Goal: Contribute content: Contribute content

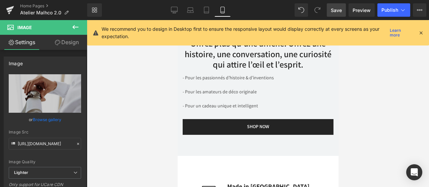
scroll to position [1890, 0]
click at [167, 8] on link "Desktop" at bounding box center [174, 9] width 16 height 13
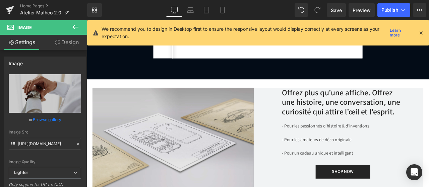
scroll to position [1452, 0]
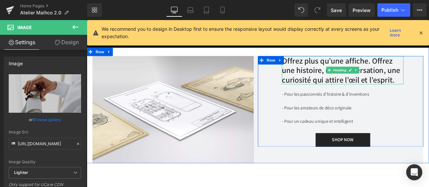
click at [318, 63] on h3 "Offrez plus qu’une affiche. Offrez une histoire, une conversation, une curiosit…" at bounding box center [390, 80] width 144 height 34
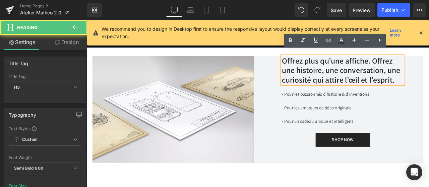
click at [318, 63] on h3 "Offrez plus qu’une affiche. Offrez une histoire, une conversation, une curiosit…" at bounding box center [390, 80] width 144 height 34
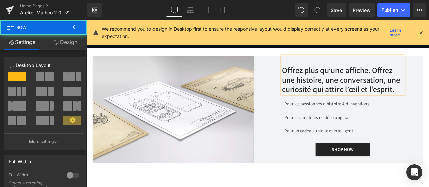
click at [429, 128] on div "Offrez plus qu’une affiche. Offrez une histoire, une conversation, une curiosit…" at bounding box center [388, 122] width 196 height 119
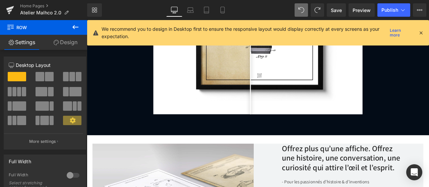
scroll to position [1431, 0]
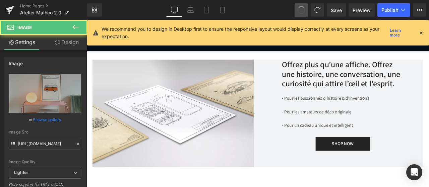
type input "[URL][DOMAIN_NAME]"
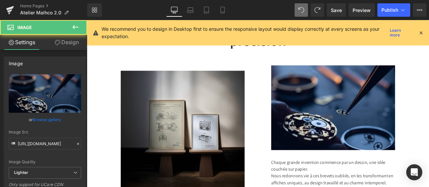
scroll to position [320, 0]
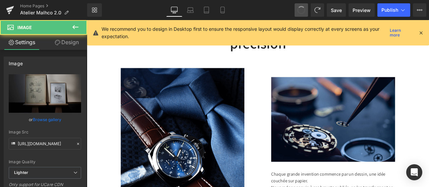
type input "[URL][DOMAIN_NAME]"
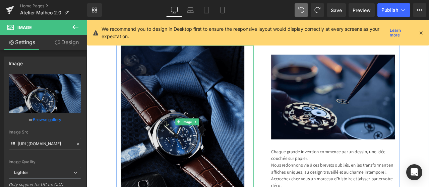
scroll to position [383, 0]
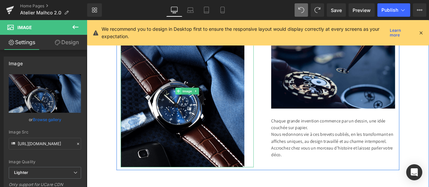
click at [195, 102] on span at bounding box center [195, 105] width 7 height 8
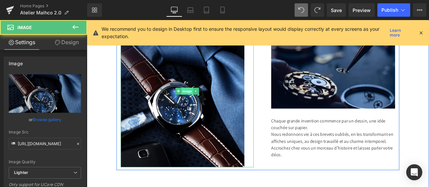
click at [199, 104] on span "Image" at bounding box center [206, 105] width 14 height 8
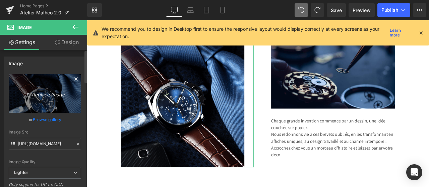
click at [43, 89] on link "Replace Image" at bounding box center [45, 93] width 72 height 39
type input "C:\fakepath\poster-brevet-cadeau-A3.jpg"
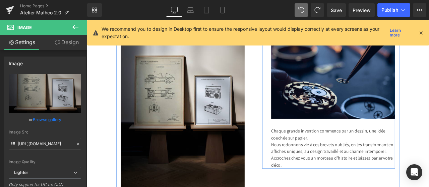
type input "[URL][DOMAIN_NAME]"
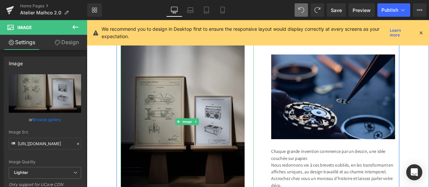
scroll to position [339, 0]
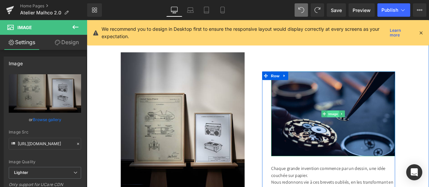
click at [375, 128] on span "Image" at bounding box center [379, 131] width 14 height 8
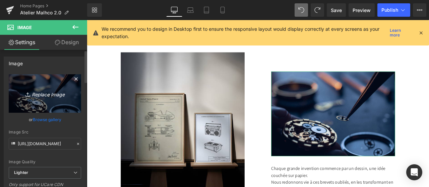
click at [43, 90] on icon "Replace Image" at bounding box center [45, 94] width 54 height 8
type input "C:\fakepath\affiche-combi-retro.jpg"
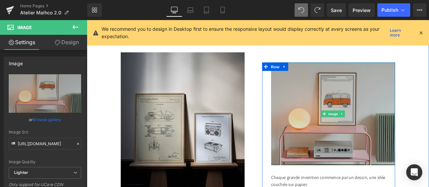
type input "[URL][DOMAIN_NAME]"
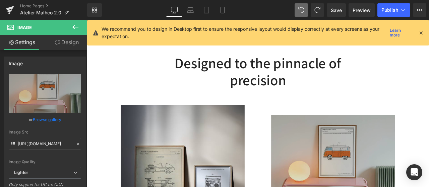
scroll to position [275, 0]
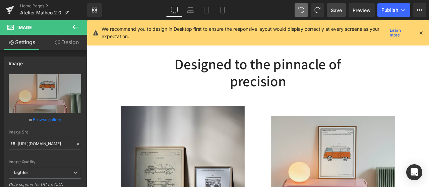
drag, startPoint x: 340, startPoint y: 10, endPoint x: 204, endPoint y: 34, distance: 138.1
click at [340, 10] on span "Save" at bounding box center [336, 10] width 11 height 7
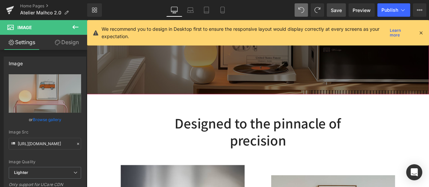
scroll to position [204, 0]
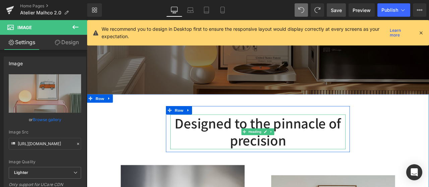
click at [321, 162] on h2 "Designed to the pinnacle of precision" at bounding box center [290, 152] width 208 height 41
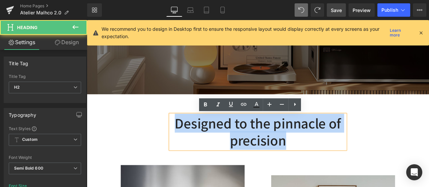
drag, startPoint x: 322, startPoint y: 164, endPoint x: 189, endPoint y: 132, distance: 136.4
click at [189, 132] on h2 "Designed to the pinnacle of precision" at bounding box center [290, 152] width 208 height 41
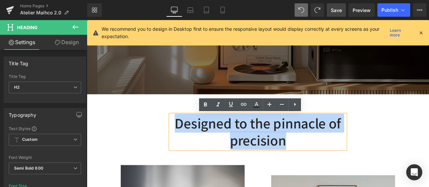
paste div
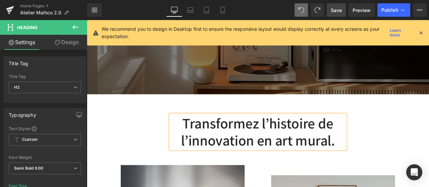
drag, startPoint x: 337, startPoint y: 6, endPoint x: 127, endPoint y: 37, distance: 212.0
click at [337, 7] on span "Save" at bounding box center [336, 10] width 11 height 7
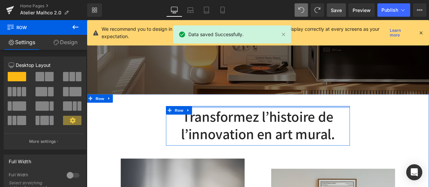
drag, startPoint x: 257, startPoint y: 125, endPoint x: 257, endPoint y: 118, distance: 7.4
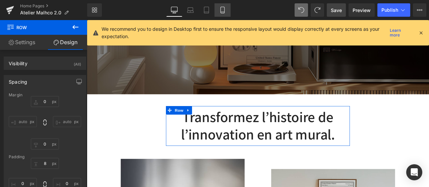
click at [223, 9] on icon at bounding box center [222, 10] width 7 height 7
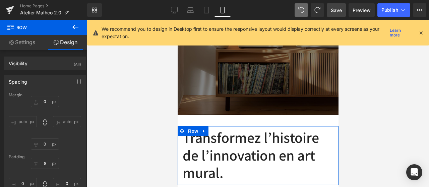
type input "0"
type input "8"
type input "0"
type input "10"
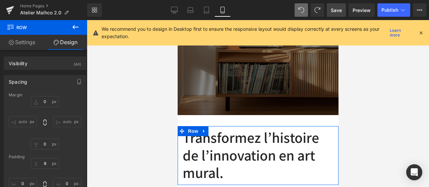
type input "0"
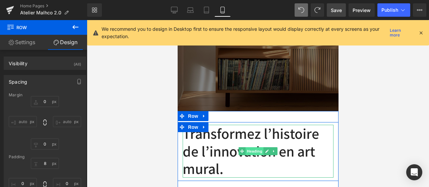
click at [253, 151] on span "Heading" at bounding box center [254, 152] width 18 height 8
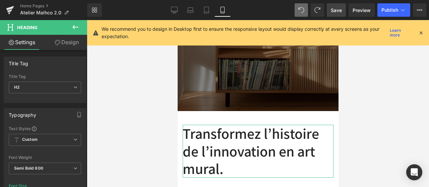
click at [63, 47] on link "Design" at bounding box center [67, 42] width 44 height 15
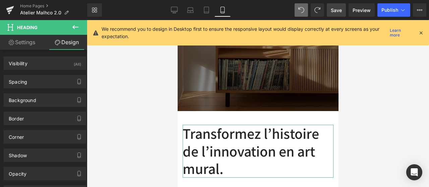
click at [33, 41] on link "Settings" at bounding box center [22, 42] width 44 height 15
type input "100"
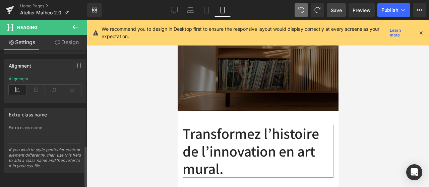
scroll to position [335, 0]
click at [37, 85] on icon at bounding box center [36, 90] width 18 height 10
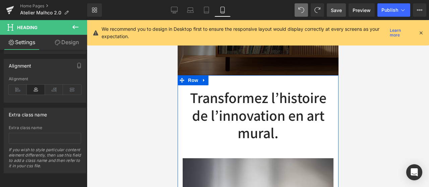
scroll to position [234, 0]
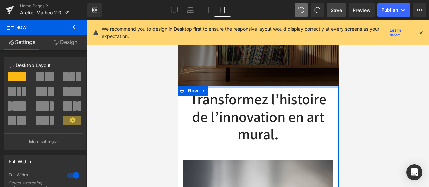
drag, startPoint x: 242, startPoint y: 93, endPoint x: 242, endPoint y: 84, distance: 9.1
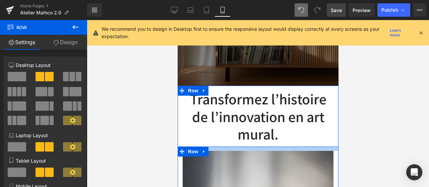
drag, startPoint x: 249, startPoint y: 151, endPoint x: 249, endPoint y: 142, distance: 8.7
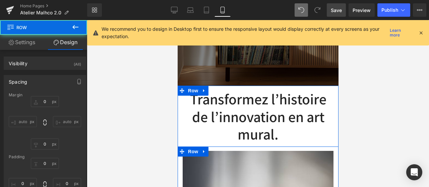
type input "0"
type input "13"
type input "0"
type input "10"
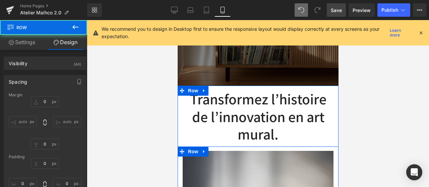
type input "0"
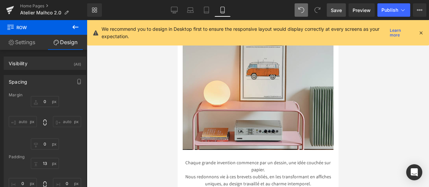
scroll to position [518, 0]
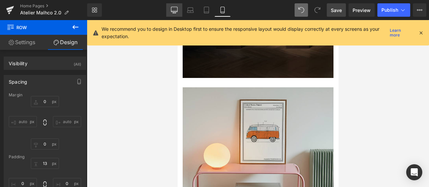
click at [173, 8] on icon at bounding box center [174, 10] width 7 height 7
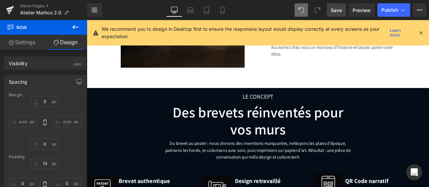
type input "0"
type input "46"
type input "0"
type input "10"
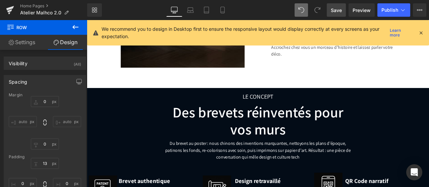
type input "0"
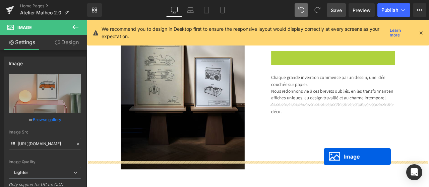
scroll to position [424, 0]
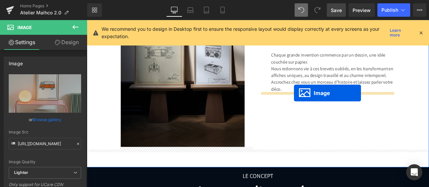
drag, startPoint x: 366, startPoint y: 106, endPoint x: 332, endPoint y: 107, distance: 33.9
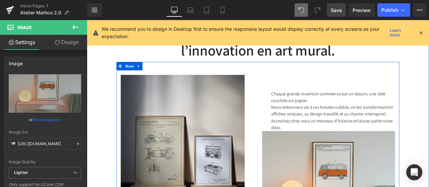
scroll to position [304, 0]
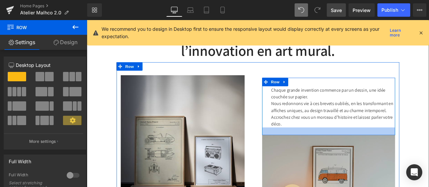
drag, startPoint x: 332, startPoint y: 151, endPoint x: 333, endPoint y: 160, distance: 9.1
click at [333, 160] on div "Chaque grande invention commence par un dessin, une idée couchée sur papier. No…" at bounding box center [374, 188] width 168 height 206
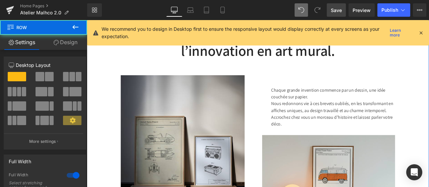
click at [414, 60] on div "Transformez l’histoire de l’innovation en art mural. Heading Row Image Chaque g…" at bounding box center [290, 158] width 406 height 271
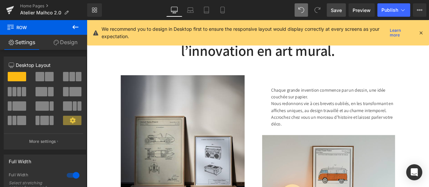
click at [337, 11] on span "Save" at bounding box center [336, 10] width 11 height 7
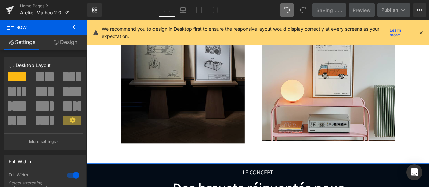
scroll to position [427, 0]
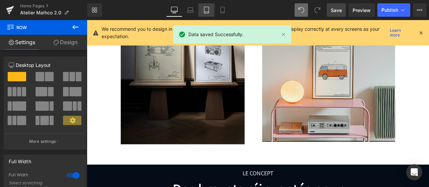
click at [214, 12] on link "Tablet" at bounding box center [206, 9] width 16 height 13
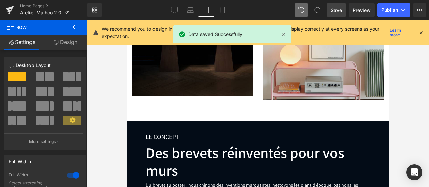
scroll to position [207, 0]
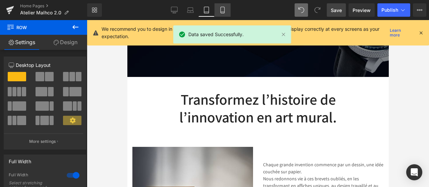
click at [220, 12] on icon at bounding box center [222, 10] width 7 height 7
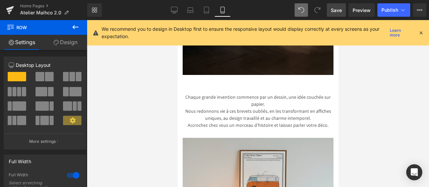
scroll to position [522, 0]
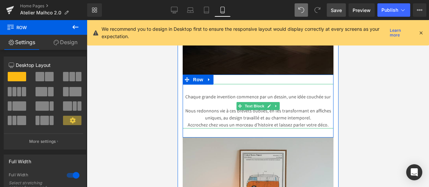
click at [186, 96] on p "Chaque grande invention commence par un dessin, une idée couchée sur papier." at bounding box center [257, 101] width 151 height 14
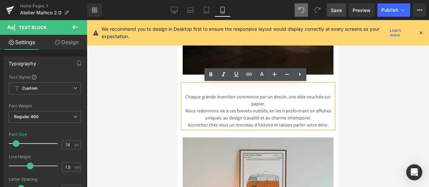
click at [184, 95] on p "Chaque grande invention commence par un dessin, une idée couchée sur papier." at bounding box center [257, 101] width 151 height 14
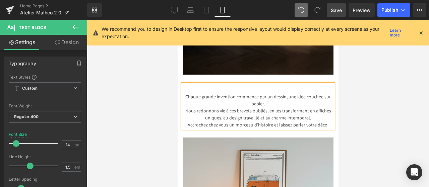
click at [250, 96] on p "Chaque grande invention commence par un dessin, une idée couchée sur papier." at bounding box center [257, 101] width 151 height 14
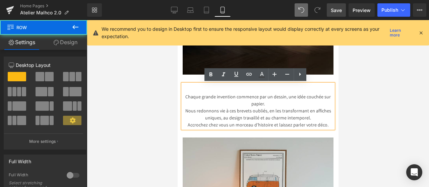
click at [186, 75] on div "Chaque grande invention commence par un dessin, une idée couchée sur papier. No…" at bounding box center [257, 106] width 151 height 63
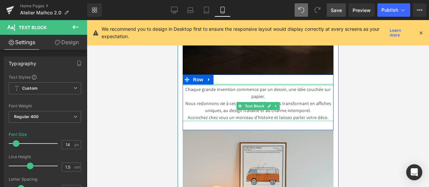
drag, startPoint x: 238, startPoint y: 85, endPoint x: 238, endPoint y: 77, distance: 7.4
click at [238, 77] on div "Chaque grande invention commence par un dessin, une idée couchée sur papier. No…" at bounding box center [257, 103] width 151 height 56
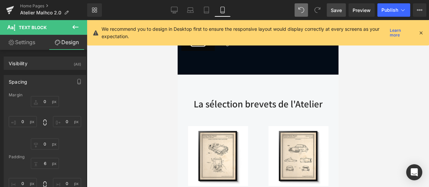
scroll to position [972, 0]
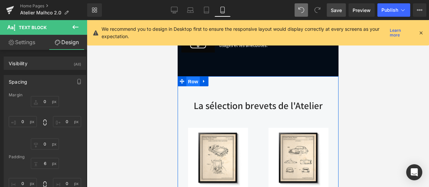
click at [191, 82] on span "Row" at bounding box center [192, 82] width 13 height 10
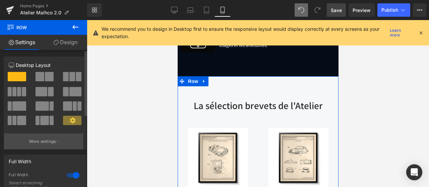
scroll to position [0, 0]
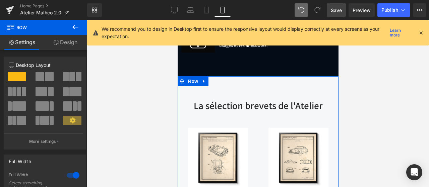
click at [64, 40] on link "Design" at bounding box center [66, 42] width 44 height 15
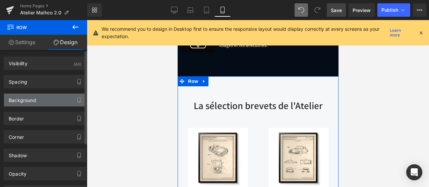
click at [29, 102] on div "Background" at bounding box center [22, 98] width 27 height 9
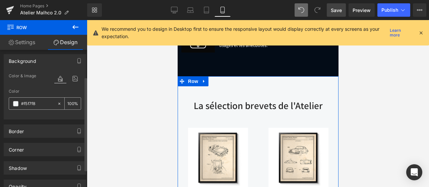
scroll to position [40, 0]
click at [14, 105] on span at bounding box center [15, 103] width 5 height 5
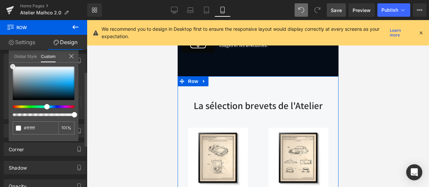
type input "#ffffff"
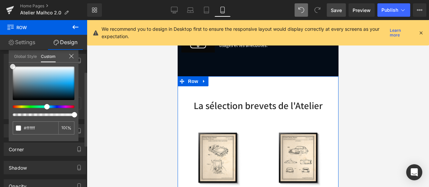
drag, startPoint x: 23, startPoint y: 68, endPoint x: 5, endPoint y: 65, distance: 19.1
click at [5, 65] on div "Background Color & Image color rgba(255, 255, 255, 1) Color #ffffff 100 % Image…" at bounding box center [45, 84] width 90 height 70
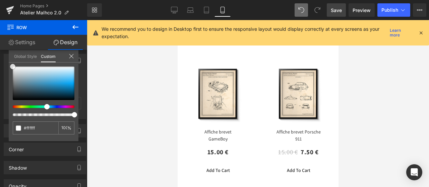
scroll to position [1069, 0]
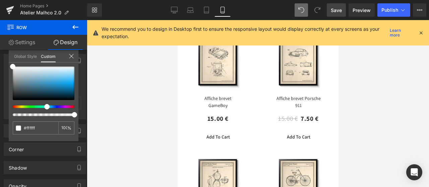
drag, startPoint x: 341, startPoint y: 12, endPoint x: 44, endPoint y: 73, distance: 303.5
click at [341, 12] on span "Save" at bounding box center [336, 10] width 11 height 7
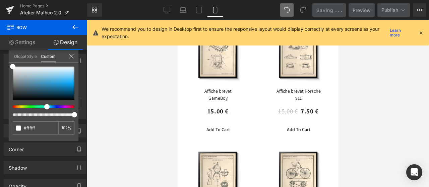
scroll to position [1091, 0]
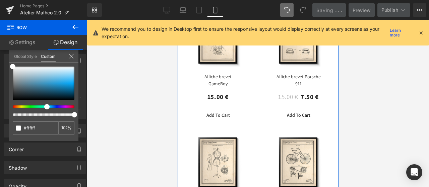
click at [30, 44] on link "Settings" at bounding box center [22, 42] width 44 height 15
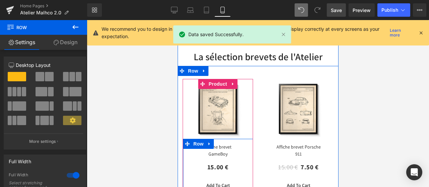
scroll to position [1018, 0]
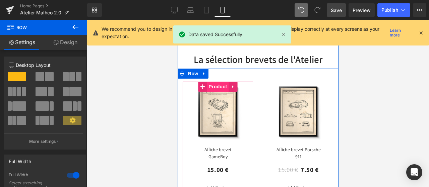
click at [217, 86] on span "Product" at bounding box center [218, 87] width 22 height 10
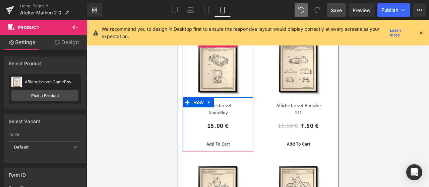
scroll to position [1063, 0]
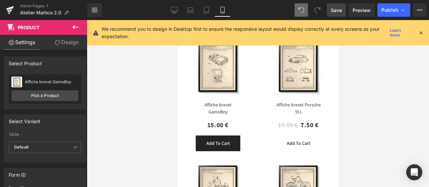
click at [217, 147] on div "Add To Cart (P) Cart Button" at bounding box center [217, 144] width 45 height 16
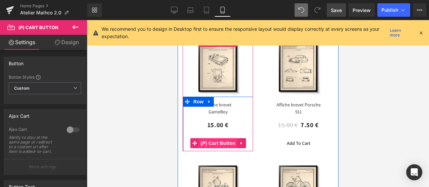
click at [219, 143] on span "(P) Cart Button" at bounding box center [217, 143] width 38 height 10
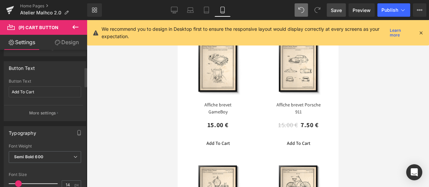
scroll to position [119, 0]
drag, startPoint x: 44, startPoint y: 90, endPoint x: 0, endPoint y: 90, distance: 44.3
click at [0, 90] on div "Button Text Add To Cart Button Text Add To Cart More settings" at bounding box center [45, 88] width 90 height 65
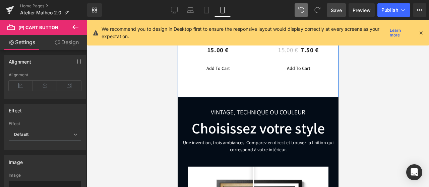
scroll to position [1524, 0]
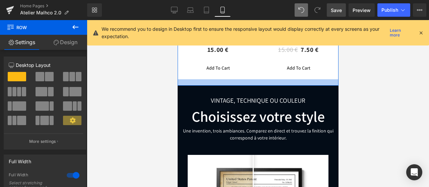
drag, startPoint x: 253, startPoint y: 90, endPoint x: 253, endPoint y: 78, distance: 11.4
click at [253, 79] on div at bounding box center [257, 82] width 161 height 6
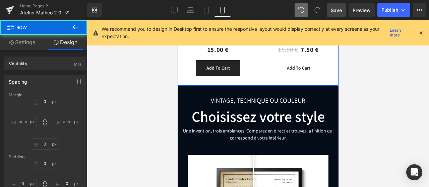
type input "0"
type input "33"
type input "0"
type input "19"
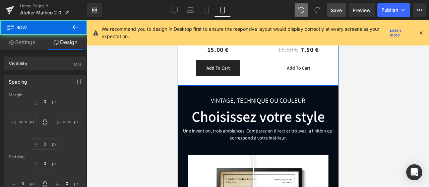
type input "0"
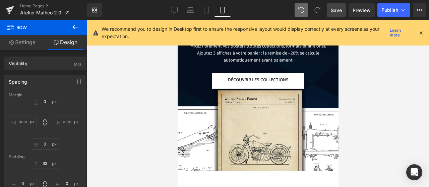
scroll to position [2540, 0]
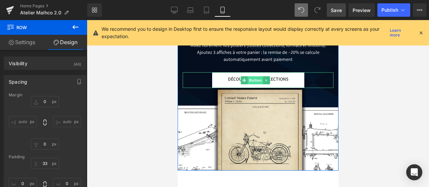
click at [253, 76] on span "Button" at bounding box center [255, 80] width 15 height 8
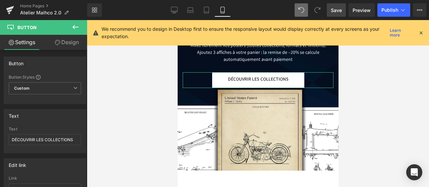
click at [66, 41] on link "Design" at bounding box center [67, 42] width 44 height 15
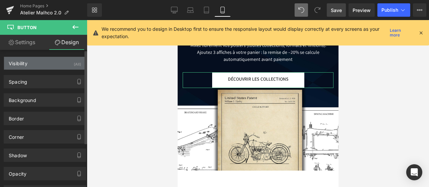
type input "0"
type input "10"
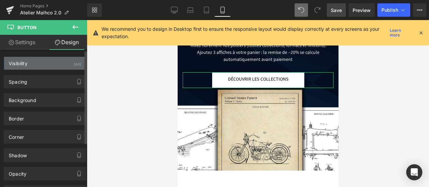
type input "47"
type input "10"
type input "47"
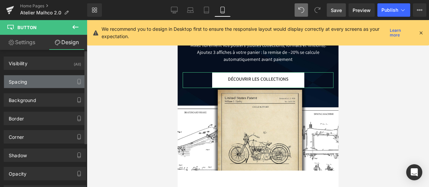
click at [44, 81] on div "Spacing" at bounding box center [45, 81] width 82 height 13
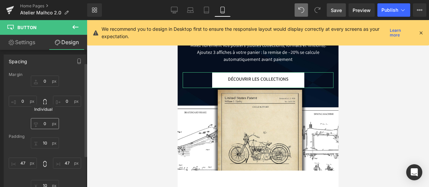
scroll to position [21, 0]
click at [45, 144] on input "10" at bounding box center [45, 142] width 28 height 11
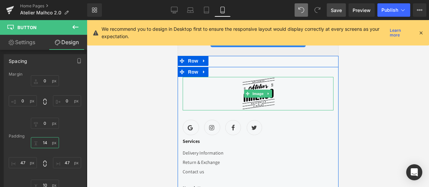
scroll to position [2981, 0]
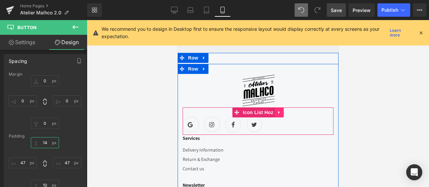
type input "14"
click at [278, 108] on link at bounding box center [279, 113] width 9 height 10
click at [282, 110] on icon at bounding box center [283, 112] width 5 height 5
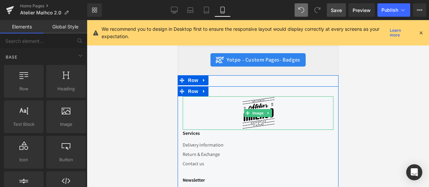
scroll to position [2958, 0]
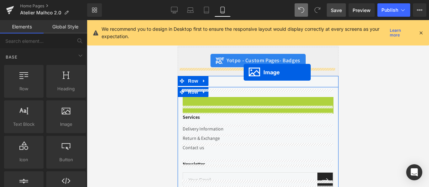
drag, startPoint x: 254, startPoint y: 105, endPoint x: 243, endPoint y: 73, distance: 33.6
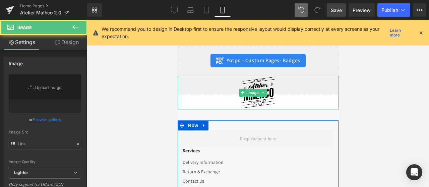
type input "[URL][DOMAIN_NAME]"
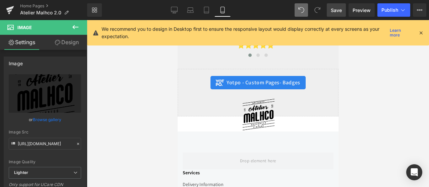
scroll to position [2957, 0]
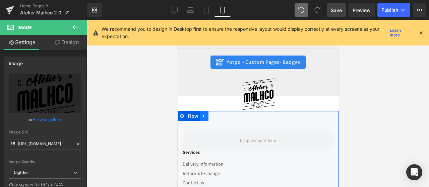
click at [203, 115] on icon at bounding box center [203, 116] width 1 height 3
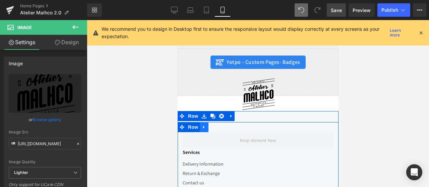
click at [202, 125] on icon at bounding box center [203, 127] width 5 height 5
click at [228, 114] on icon at bounding box center [230, 116] width 5 height 5
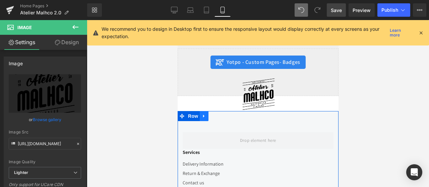
click at [202, 114] on icon at bounding box center [203, 116] width 5 height 5
click at [219, 114] on icon at bounding box center [221, 116] width 5 height 5
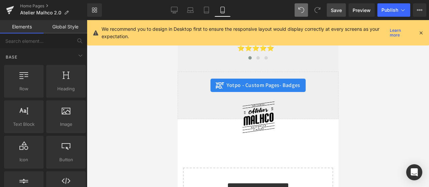
scroll to position [2933, 0]
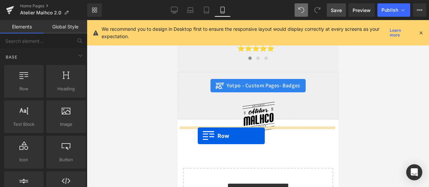
drag, startPoint x: 207, startPoint y: 102, endPoint x: 188, endPoint y: 132, distance: 35.7
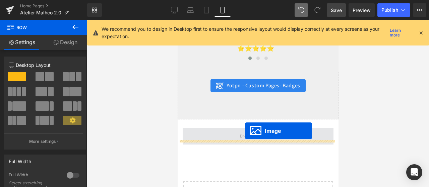
drag, startPoint x: 256, startPoint y: 110, endPoint x: 245, endPoint y: 131, distance: 23.7
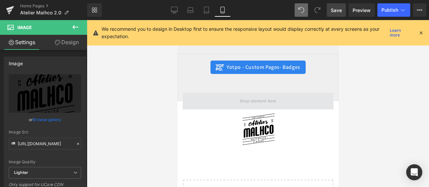
scroll to position [2950, 0]
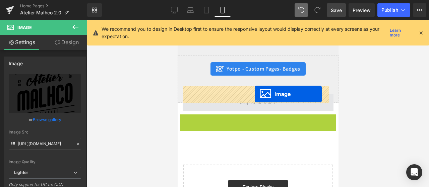
drag, startPoint x: 256, startPoint y: 123, endPoint x: 254, endPoint y: 94, distance: 28.9
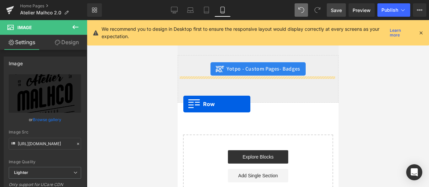
drag, startPoint x: 180, startPoint y: 81, endPoint x: 182, endPoint y: 105, distance: 24.0
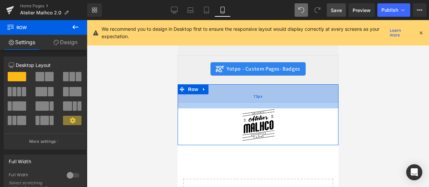
drag, startPoint x: 229, startPoint y: 78, endPoint x: 228, endPoint y: 92, distance: 14.1
click at [228, 92] on div "72px" at bounding box center [257, 96] width 161 height 24
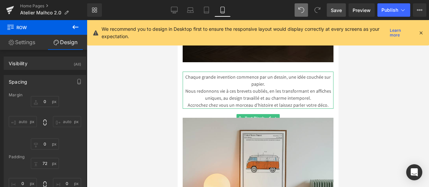
scroll to position [534, 0]
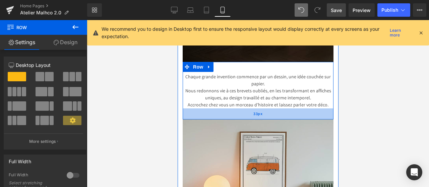
click at [255, 117] on div "33px" at bounding box center [257, 114] width 151 height 11
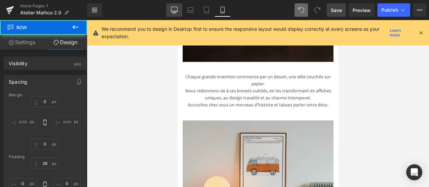
click at [174, 11] on icon at bounding box center [174, 10] width 7 height 7
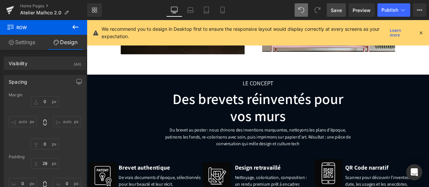
type input "0"
type input "27"
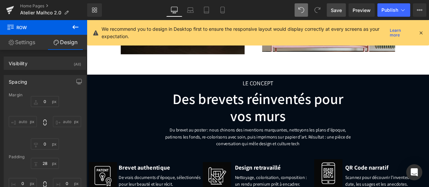
type input "32"
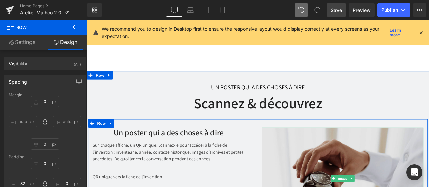
scroll to position [1709, 0]
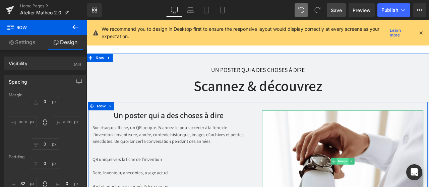
click at [391, 184] on span "Image" at bounding box center [390, 188] width 14 height 8
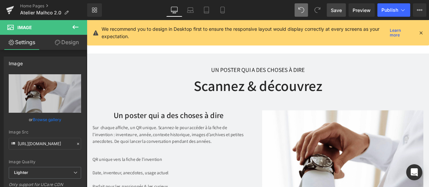
click at [76, 28] on icon at bounding box center [75, 27] width 8 height 8
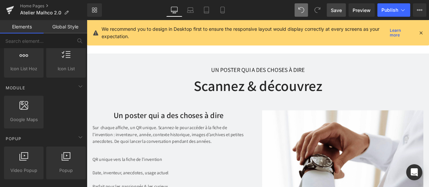
scroll to position [350, 0]
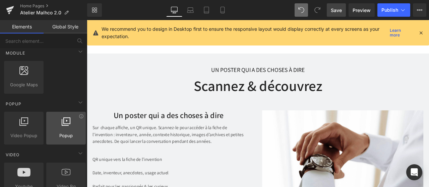
click at [65, 128] on div at bounding box center [66, 124] width 36 height 15
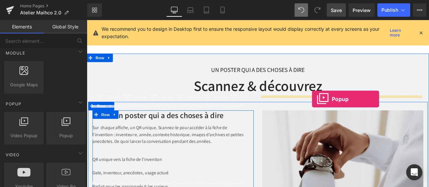
drag, startPoint x: 152, startPoint y: 149, endPoint x: 353, endPoint y: 113, distance: 204.9
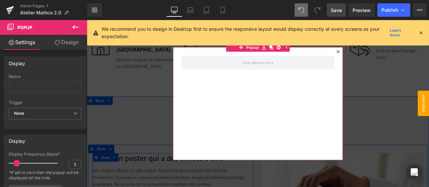
scroll to position [1657, 0]
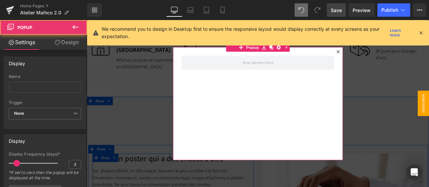
click at [383, 57] on icon at bounding box center [385, 58] width 4 height 4
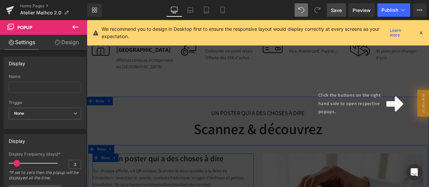
scroll to position [1707, 0]
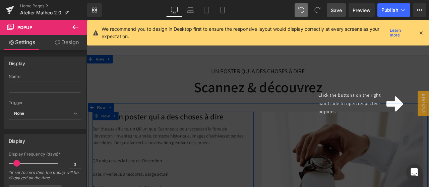
click at [78, 27] on icon at bounding box center [75, 27] width 6 height 4
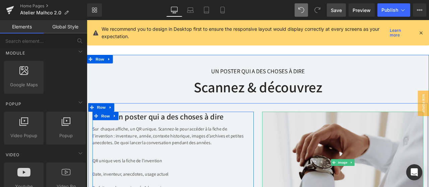
scroll to position [1734, 0]
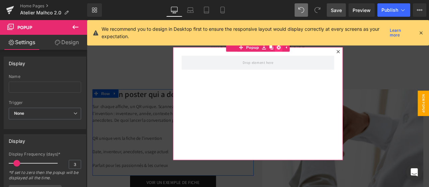
click at [312, 53] on icon at bounding box center [314, 52] width 5 height 5
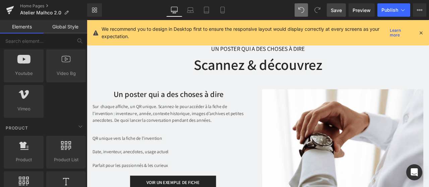
scroll to position [463, 0]
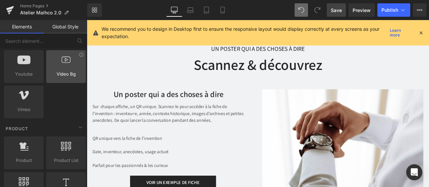
click at [80, 57] on div at bounding box center [66, 63] width 36 height 15
click at [79, 53] on icon at bounding box center [81, 55] width 4 height 4
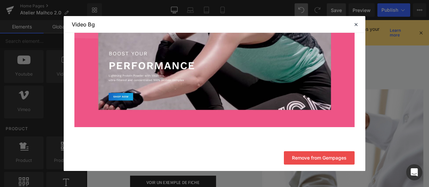
scroll to position [87, 0]
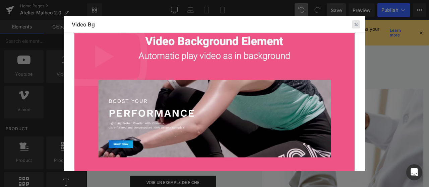
click at [355, 24] on icon at bounding box center [356, 24] width 6 height 6
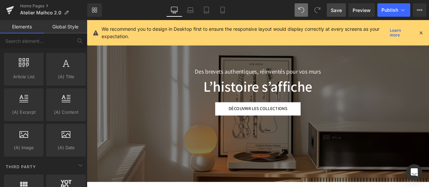
scroll to position [0, 0]
